Goal: Complete application form

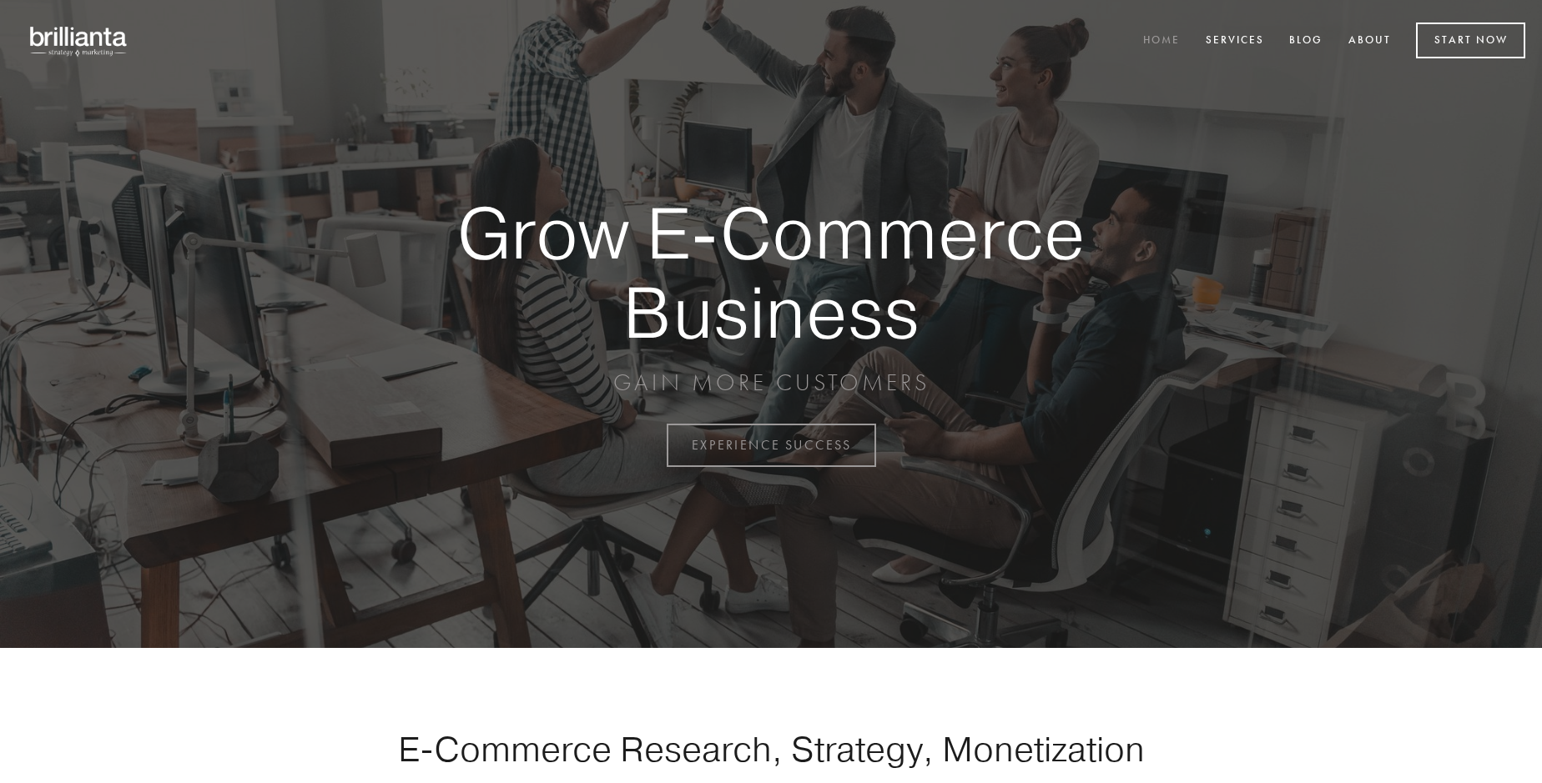
scroll to position [4373, 0]
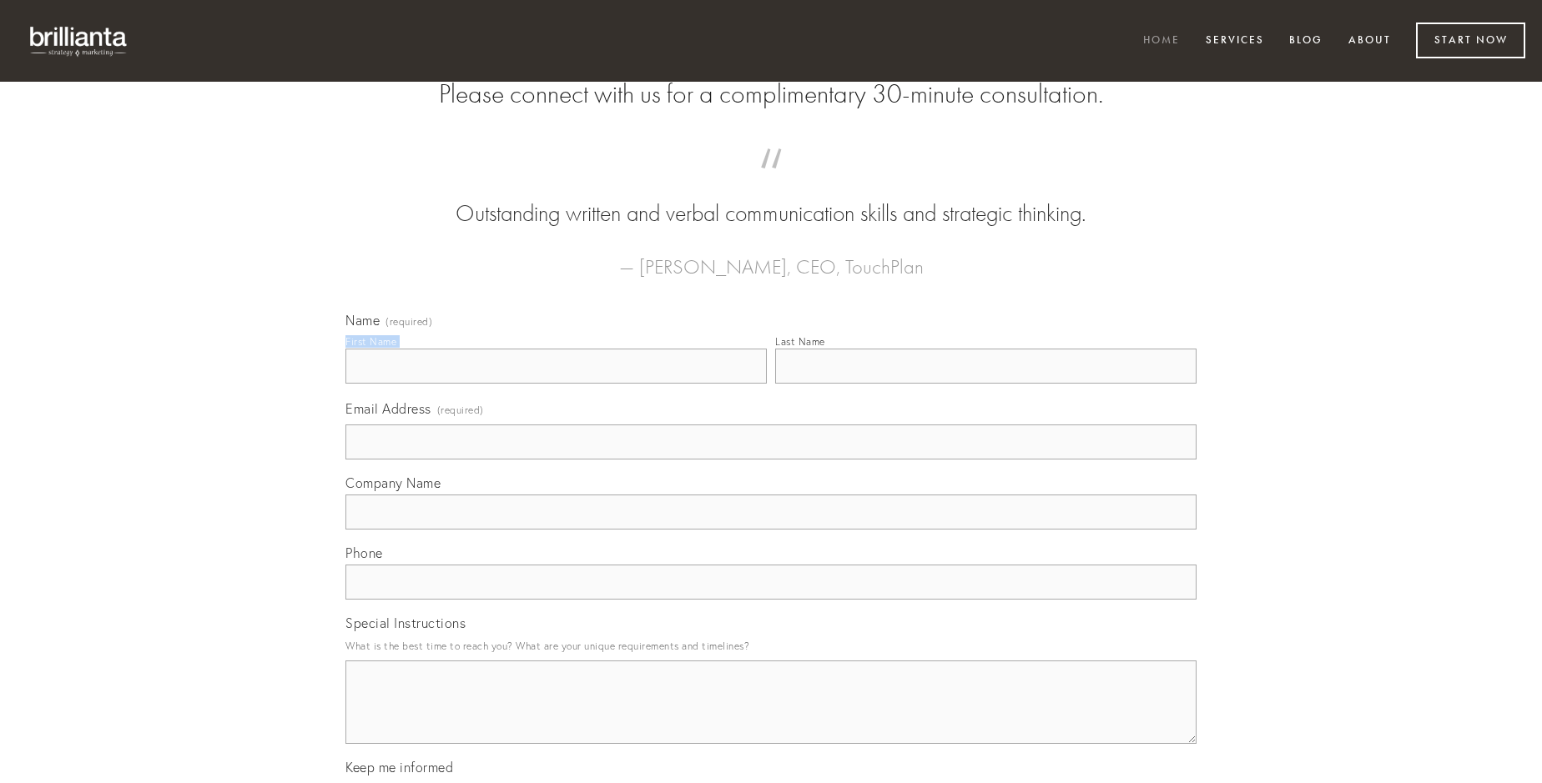
type input "[PERSON_NAME]"
click at [985, 384] on input "Last Name" at bounding box center [985, 366] width 421 height 35
type input "[PERSON_NAME]"
click at [771, 460] on input "Email Address (required)" at bounding box center [770, 442] width 851 height 35
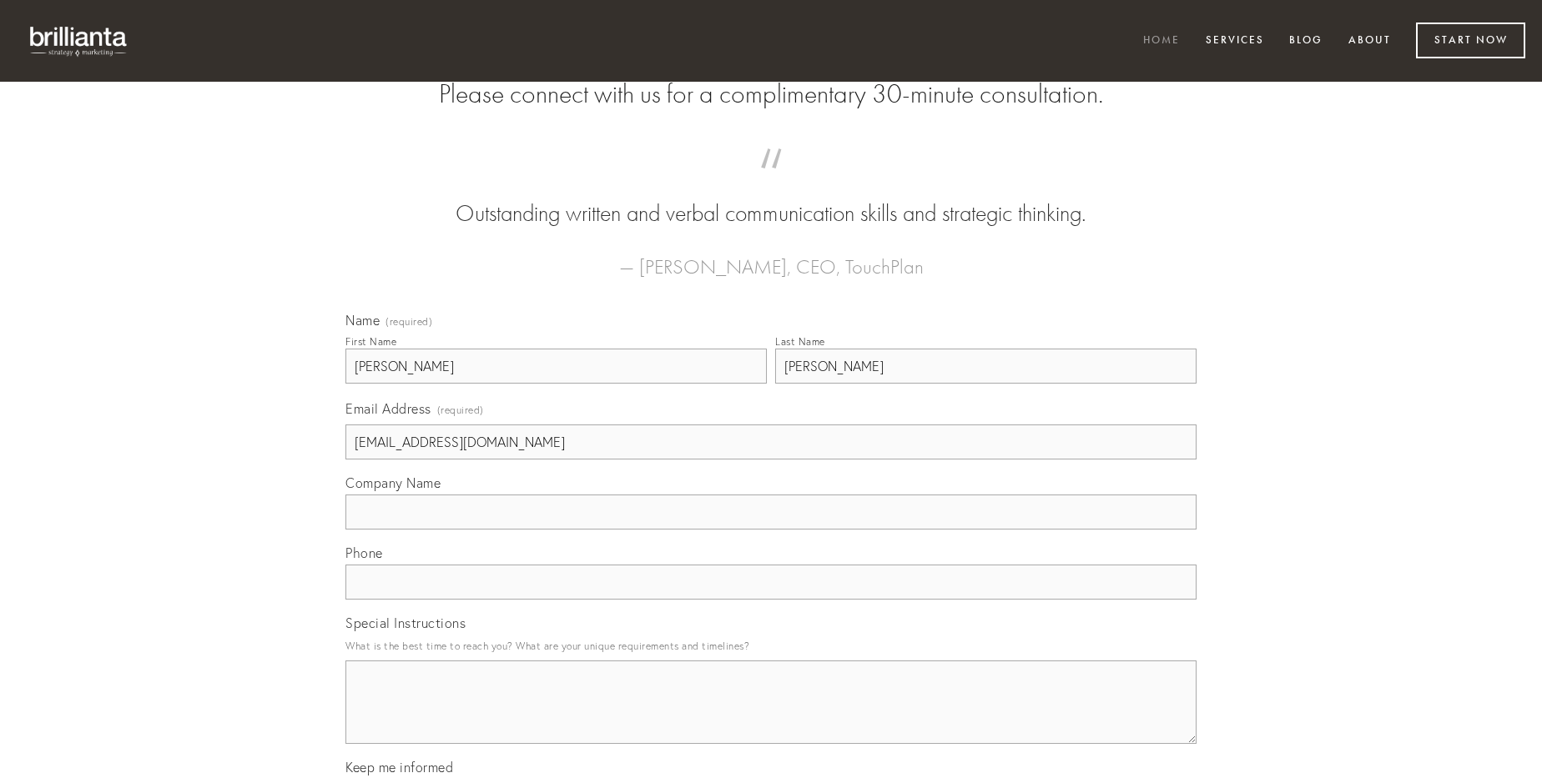
type input "[EMAIL_ADDRESS][DOMAIN_NAME]"
click at [771, 530] on input "Company Name" at bounding box center [770, 512] width 851 height 35
type input "via"
click at [771, 600] on input "text" at bounding box center [770, 582] width 851 height 35
click at [771, 717] on textarea "Special Instructions" at bounding box center [770, 702] width 851 height 83
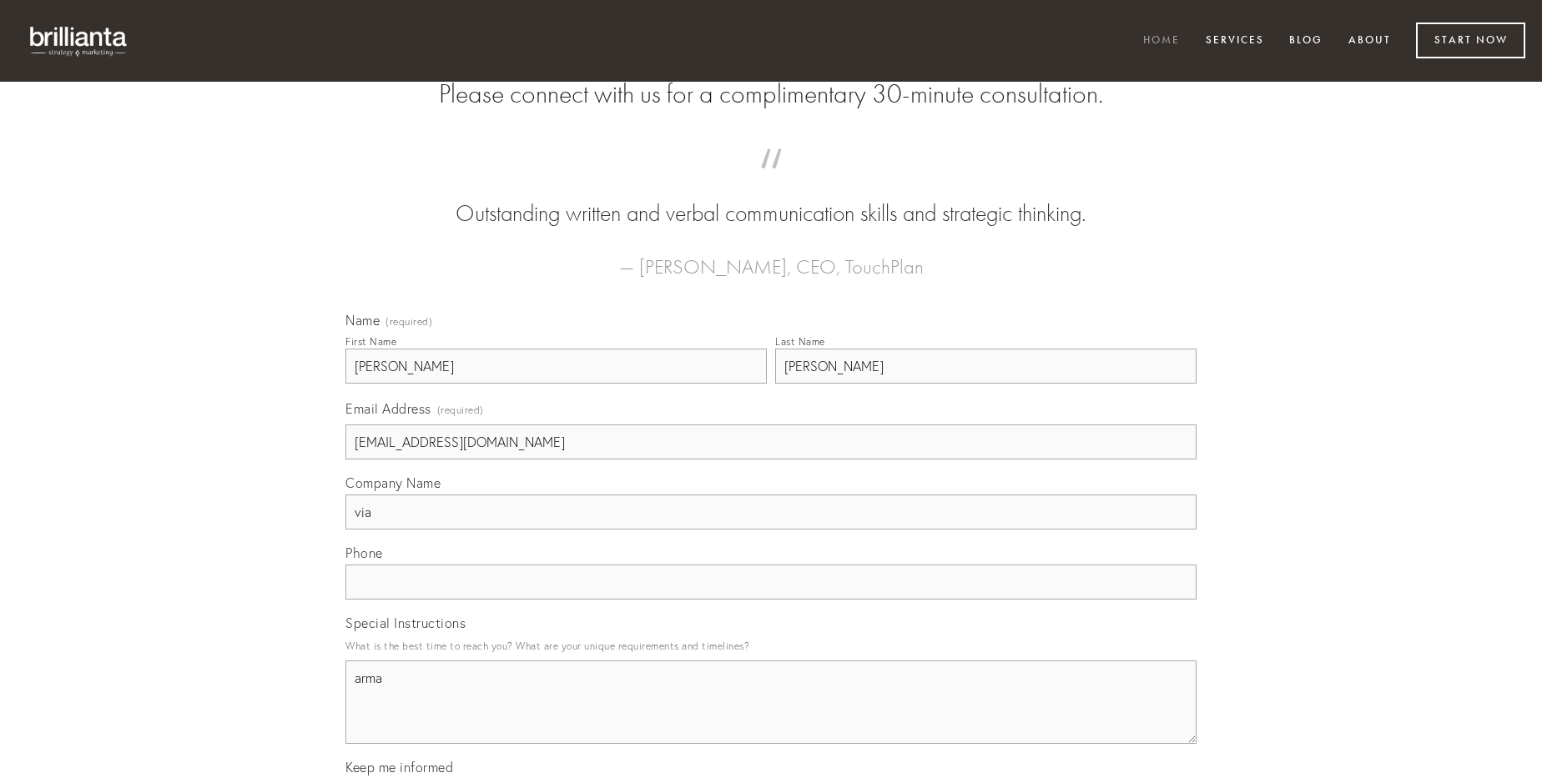
type textarea "arma"
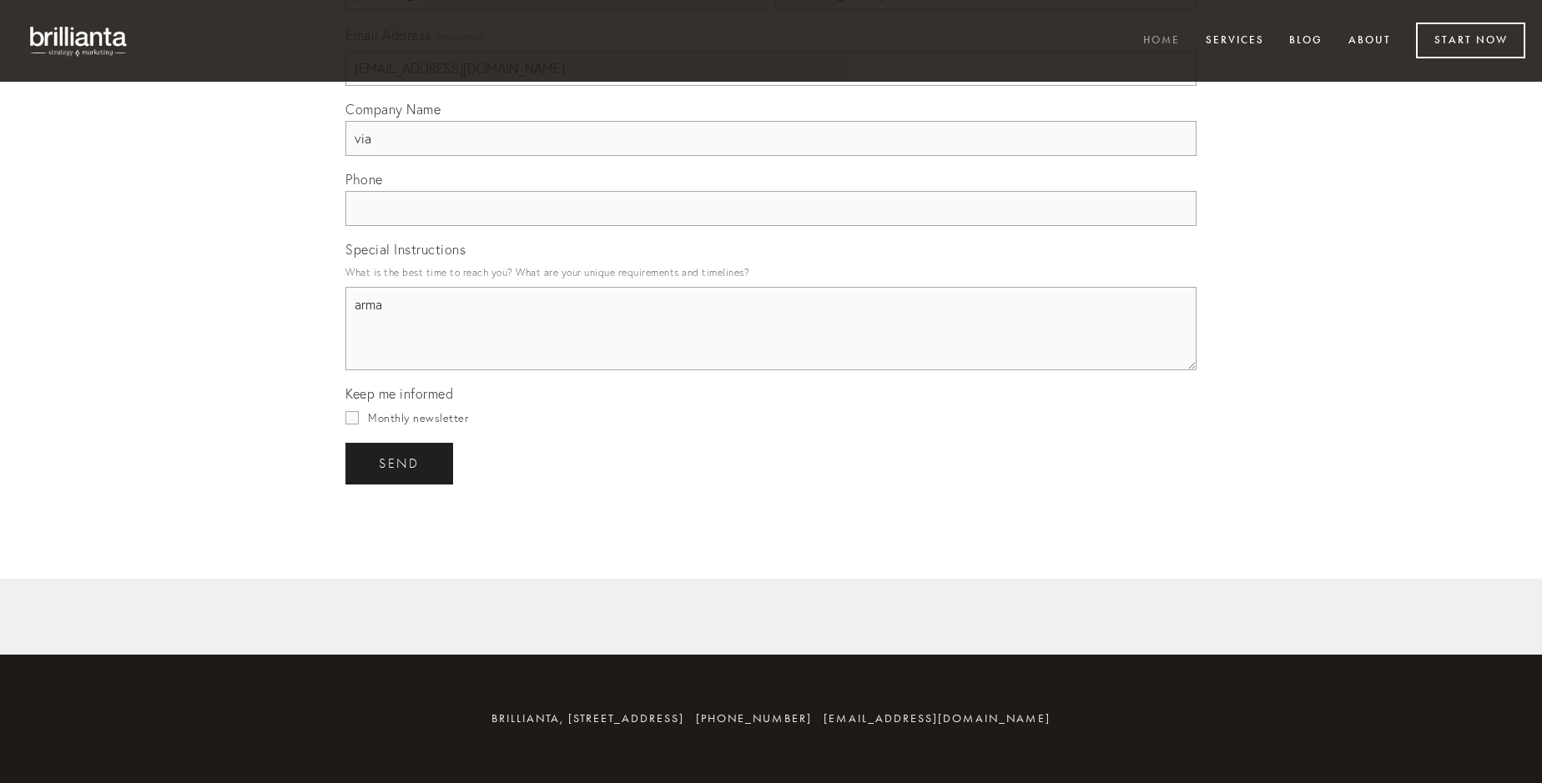
click at [400, 463] on span "send" at bounding box center [399, 463] width 41 height 15
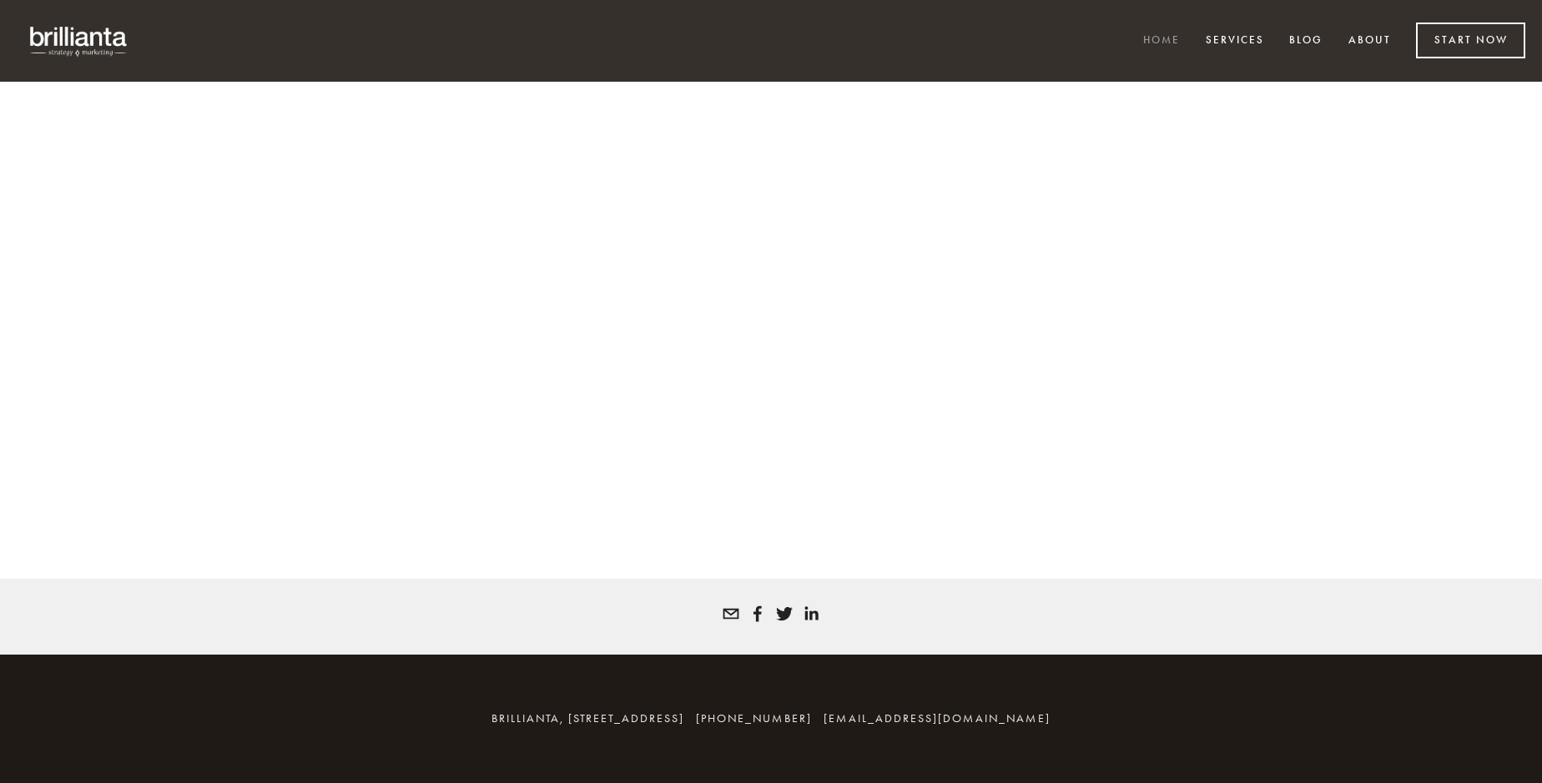
scroll to position [4351, 0]
